Goal: Task Accomplishment & Management: Manage account settings

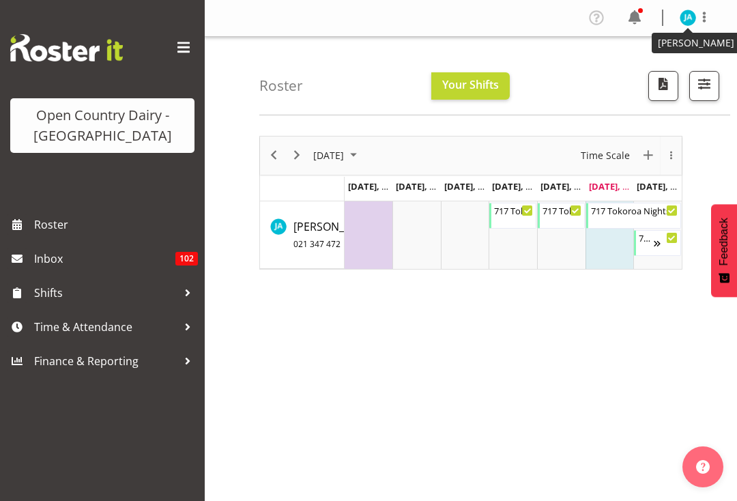
click at [696, 15] on img at bounding box center [688, 18] width 16 height 16
click at [619, 43] on link "Profile" at bounding box center [647, 47] width 131 height 25
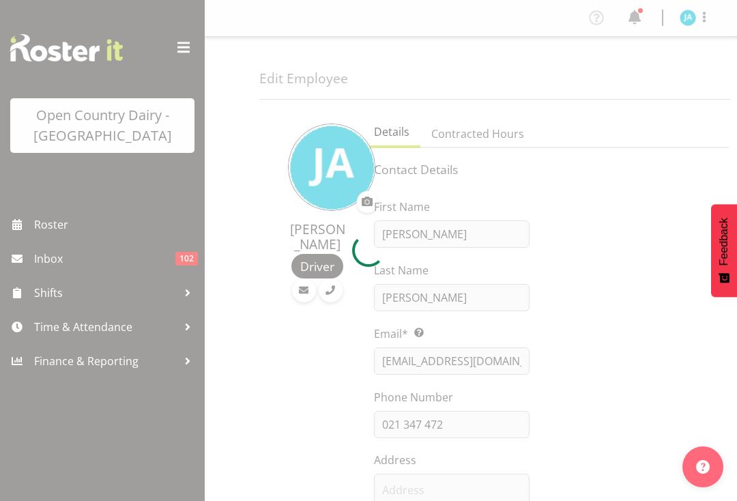
select select "TimelineWeek"
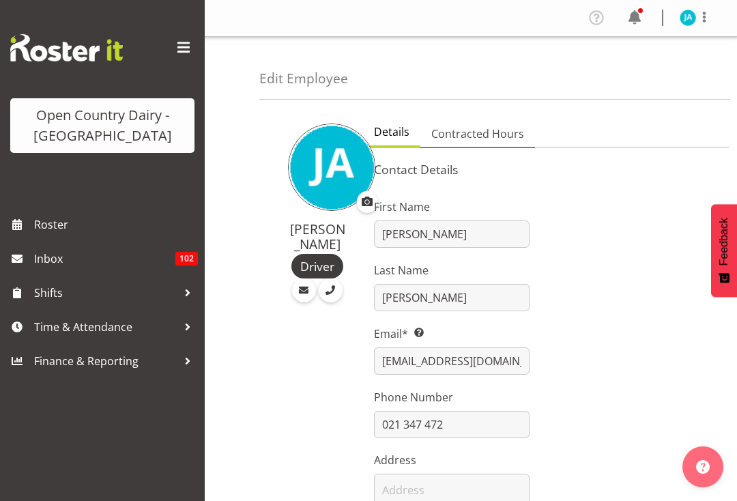
click at [477, 121] on link "Contracted Hours" at bounding box center [478, 134] width 115 height 29
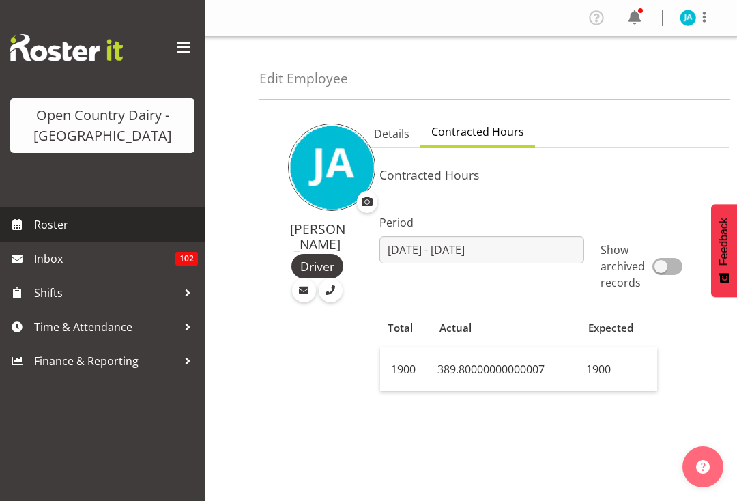
click at [32, 219] on link "Roster" at bounding box center [102, 225] width 205 height 34
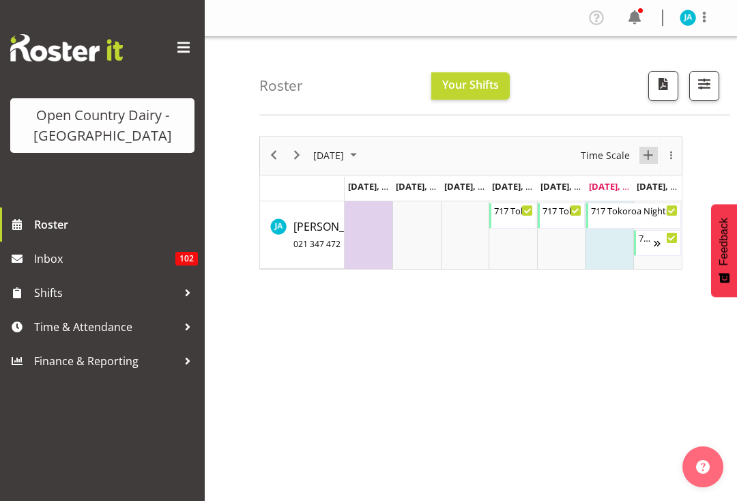
click at [649, 153] on span "New Event" at bounding box center [648, 155] width 16 height 17
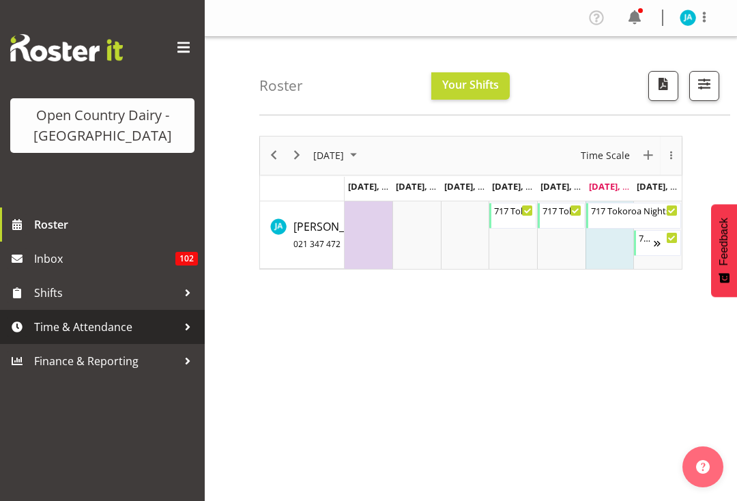
click at [79, 331] on span "Time & Attendance" at bounding box center [105, 327] width 143 height 20
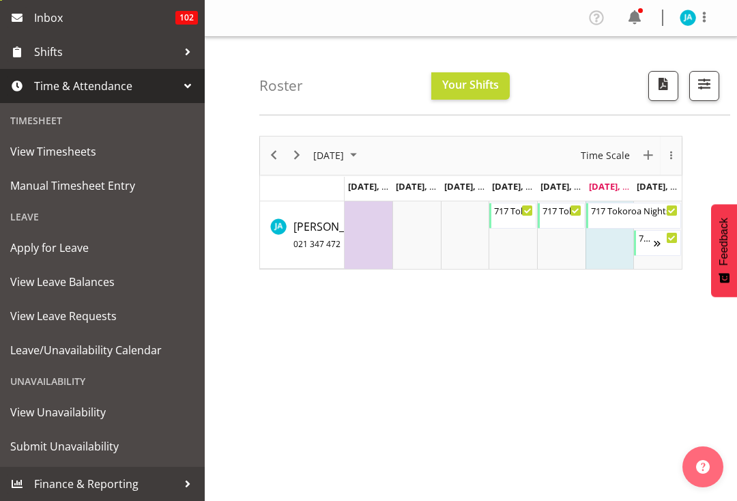
scroll to position [241, 0]
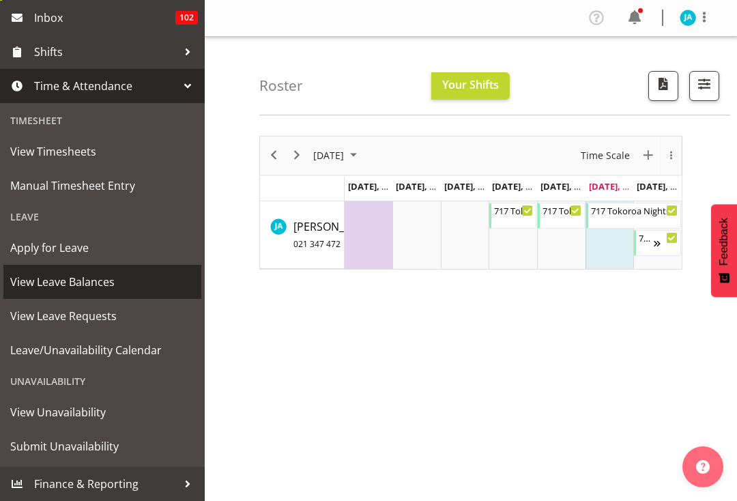
click at [23, 288] on span "View Leave Balances" at bounding box center [102, 282] width 184 height 20
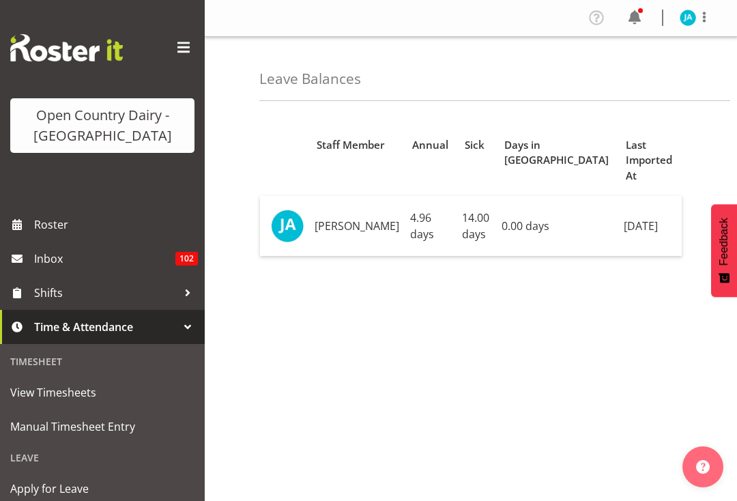
click at [704, 23] on span at bounding box center [704, 17] width 16 height 16
click at [619, 83] on link "Log Out" at bounding box center [647, 71] width 131 height 25
